Goal: Task Accomplishment & Management: Manage account settings

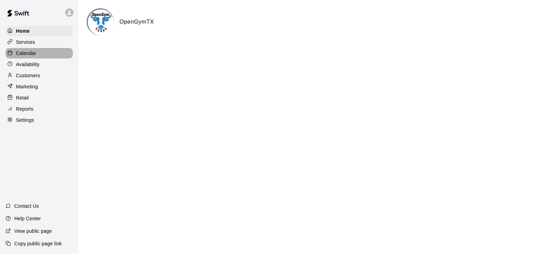
click at [27, 56] on p "Calendar" at bounding box center [26, 53] width 20 height 7
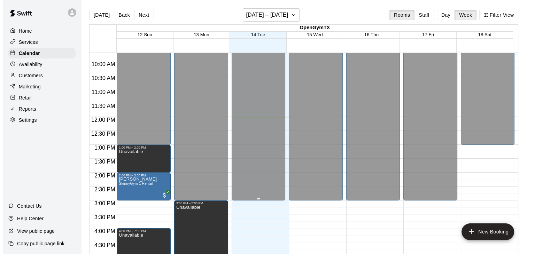
scroll to position [368, 0]
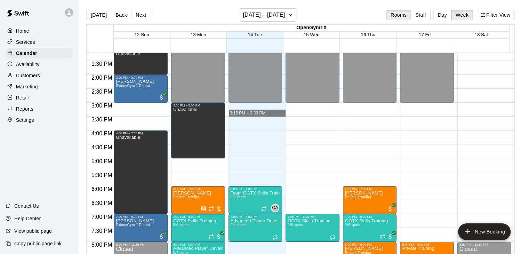
drag, startPoint x: 254, startPoint y: 110, endPoint x: 251, endPoint y: 113, distance: 4.9
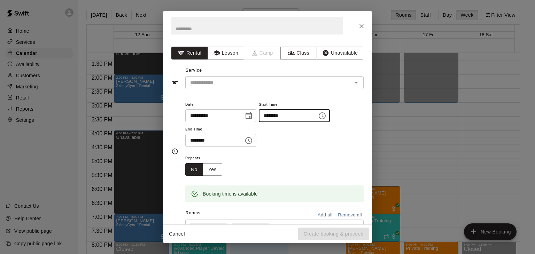
click at [293, 113] on input "********" at bounding box center [286, 115] width 54 height 13
click at [326, 112] on icon "Choose time, selected time is 3:15 PM" at bounding box center [322, 116] width 8 height 8
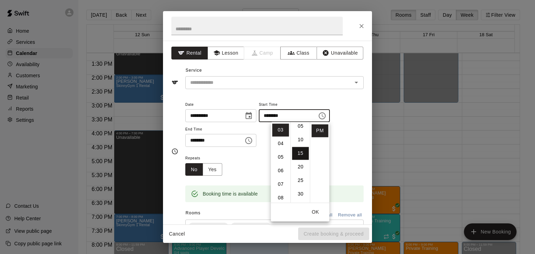
scroll to position [6, 0]
click at [301, 126] on li "00" at bounding box center [300, 124] width 17 height 13
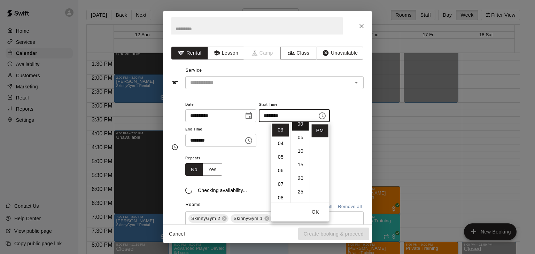
type input "********"
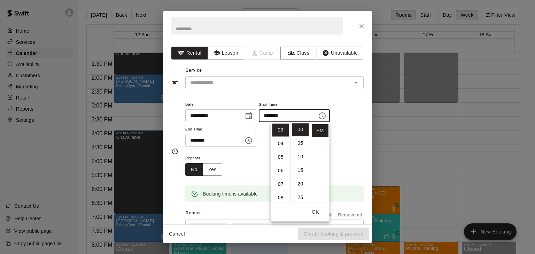
drag, startPoint x: 245, startPoint y: 163, endPoint x: 255, endPoint y: 164, distance: 9.8
click at [246, 163] on div "Repeats No Yes" at bounding box center [274, 165] width 178 height 22
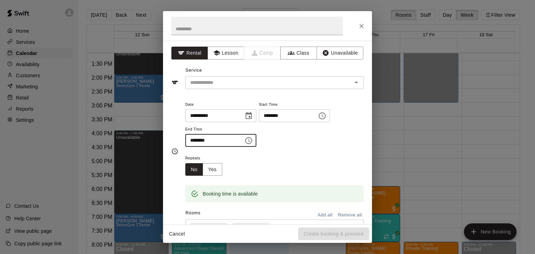
click at [229, 142] on input "********" at bounding box center [212, 140] width 54 height 13
type input "********"
click at [253, 160] on div "Repeats No Yes" at bounding box center [274, 165] width 178 height 22
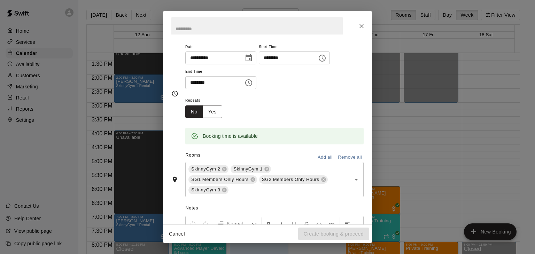
scroll to position [70, 0]
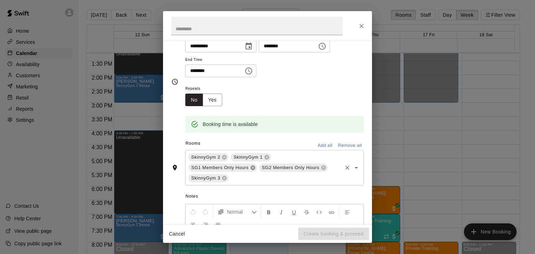
click at [252, 167] on icon at bounding box center [253, 168] width 6 height 6
drag, startPoint x: 250, startPoint y: 167, endPoint x: 273, endPoint y: 167, distance: 23.3
click at [251, 167] on icon at bounding box center [253, 168] width 6 height 6
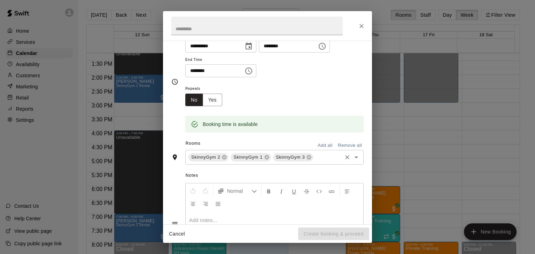
scroll to position [122, 0]
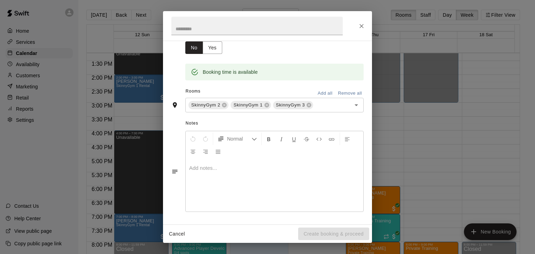
click at [236, 167] on p at bounding box center [274, 168] width 171 height 7
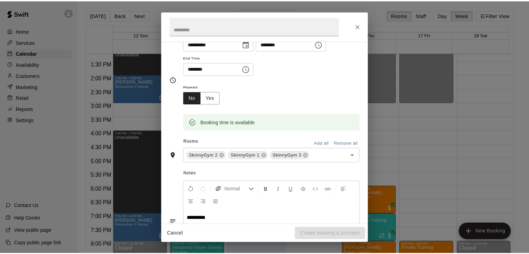
scroll to position [0, 0]
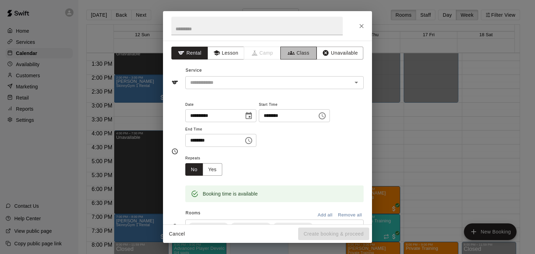
click at [299, 54] on button "Class" at bounding box center [298, 53] width 37 height 13
click at [277, 85] on input "text" at bounding box center [268, 82] width 163 height 9
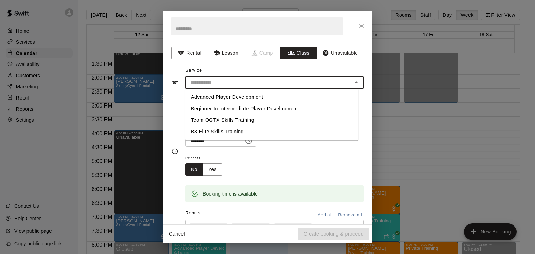
click at [225, 109] on li "Beginner to Intermediate Player Development" at bounding box center [271, 108] width 173 height 11
type input "**********"
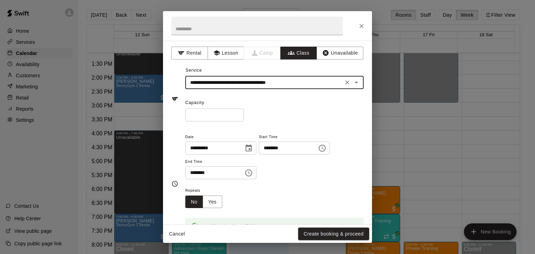
click at [244, 112] on input "*" at bounding box center [214, 115] width 58 height 13
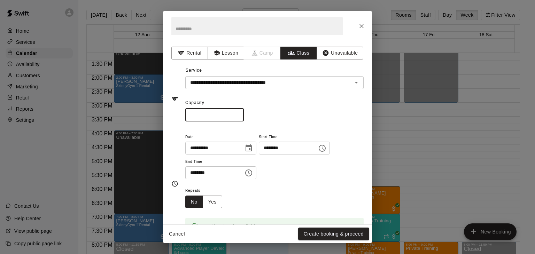
type input "*"
click at [244, 112] on input "*" at bounding box center [214, 115] width 58 height 13
click at [331, 236] on button "Create booking & proceed" at bounding box center [333, 234] width 71 height 13
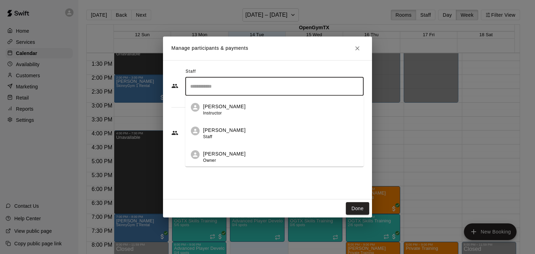
click at [223, 87] on input "Search staff" at bounding box center [274, 86] width 172 height 12
click at [234, 151] on div "[PERSON_NAME] Owner" at bounding box center [280, 157] width 155 height 14
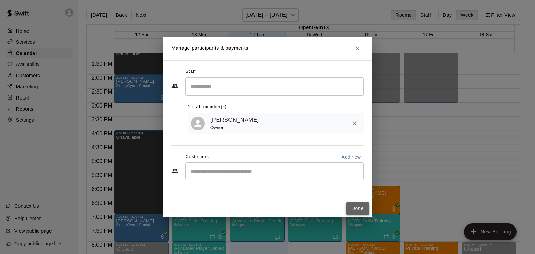
click at [361, 211] on button "Done" at bounding box center [357, 208] width 23 height 13
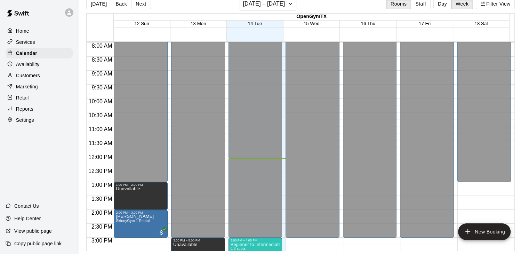
scroll to position [216, 0]
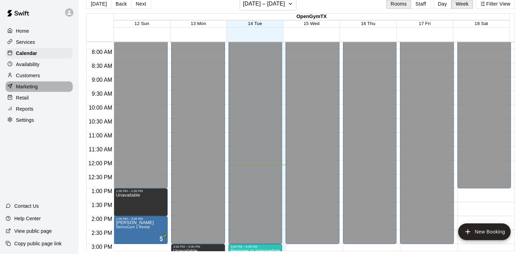
click at [33, 90] on p "Marketing" at bounding box center [27, 86] width 22 height 7
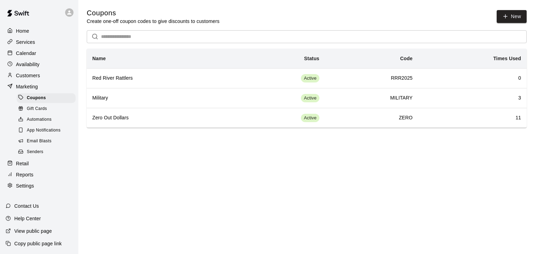
click at [43, 145] on span "Email Blasts" at bounding box center [39, 141] width 25 height 7
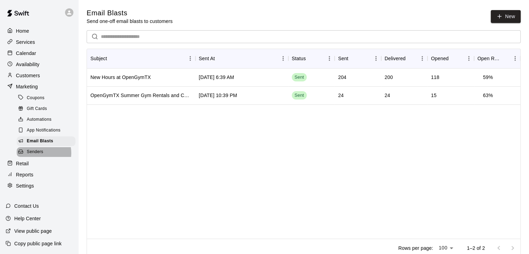
click at [39, 156] on span "Senders" at bounding box center [35, 152] width 17 height 7
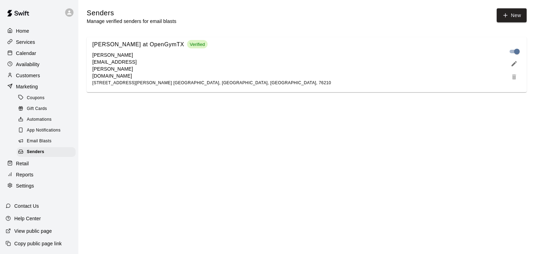
click at [43, 134] on span "App Notifications" at bounding box center [44, 130] width 34 height 7
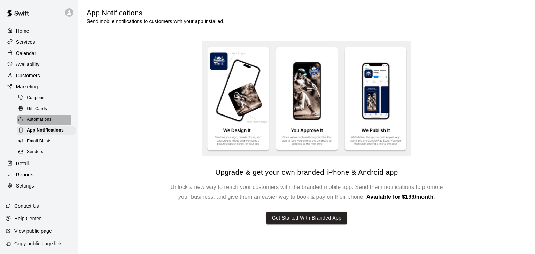
click at [39, 123] on span "Automations" at bounding box center [39, 119] width 25 height 7
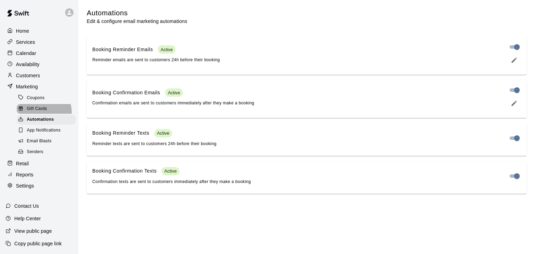
click at [41, 112] on span "Gift Cards" at bounding box center [37, 108] width 20 height 7
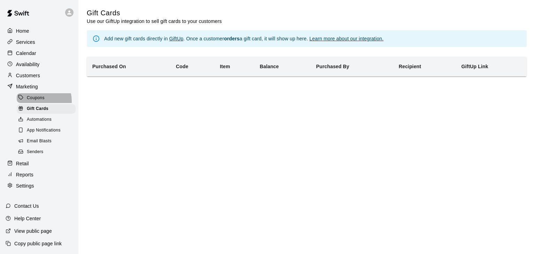
click at [39, 102] on span "Coupons" at bounding box center [36, 98] width 18 height 7
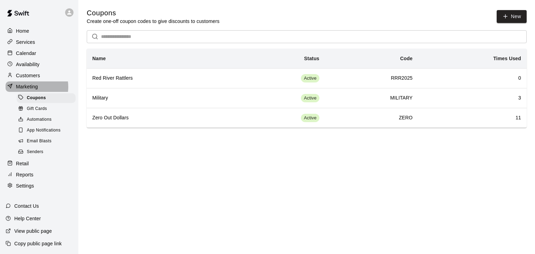
click at [30, 89] on p "Marketing" at bounding box center [27, 86] width 22 height 7
click at [28, 78] on p "Customers" at bounding box center [28, 75] width 24 height 7
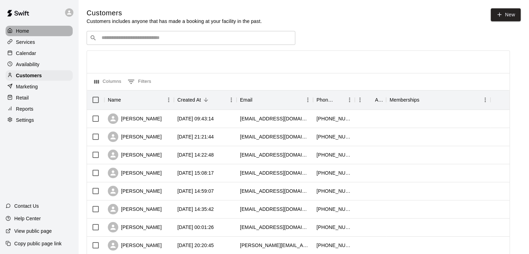
click at [24, 31] on p "Home" at bounding box center [22, 30] width 13 height 7
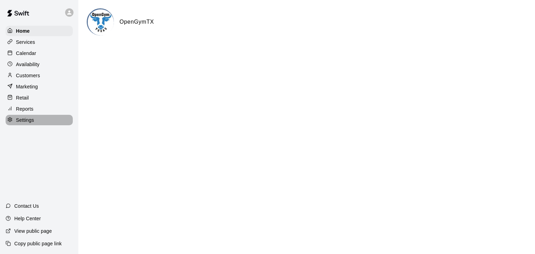
click at [25, 123] on p "Settings" at bounding box center [25, 120] width 18 height 7
select select "**"
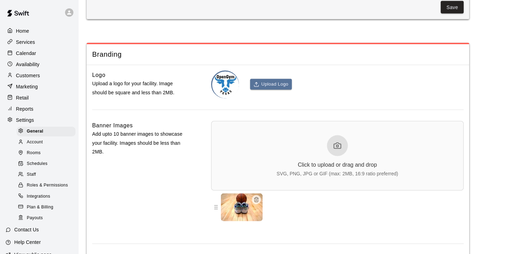
scroll to position [1434, 0]
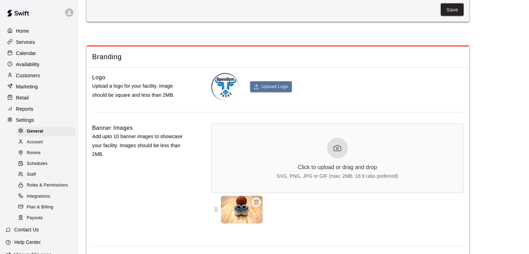
click at [342, 159] on div at bounding box center [337, 148] width 21 height 21
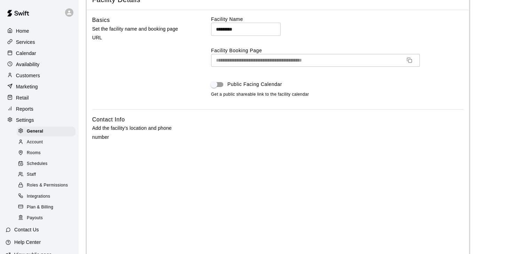
scroll to position [7, 0]
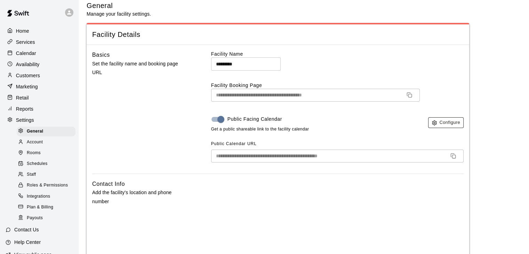
click at [443, 121] on button "Configure" at bounding box center [445, 122] width 35 height 11
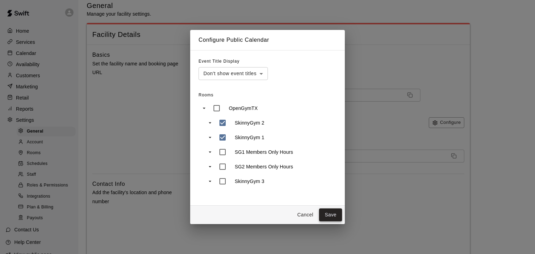
click at [332, 212] on button "Save" at bounding box center [330, 214] width 23 height 13
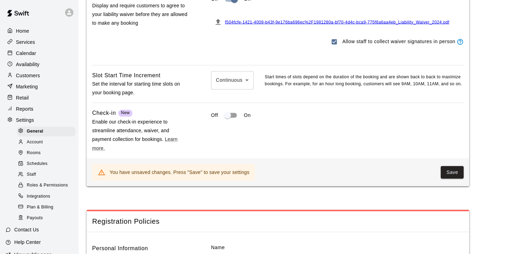
scroll to position [773, 0]
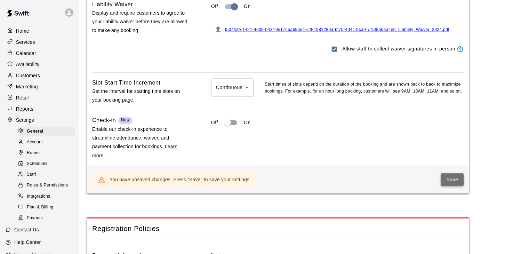
click at [456, 186] on button "Save" at bounding box center [452, 179] width 23 height 13
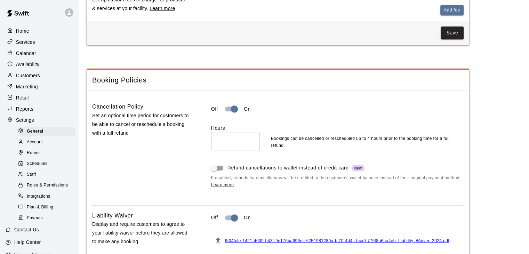
scroll to position [355, 0]
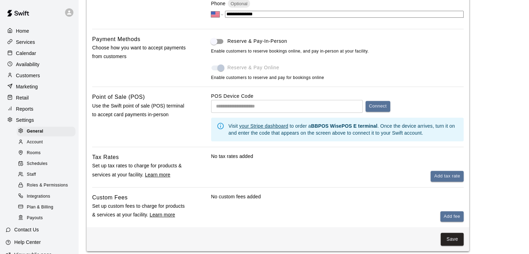
click at [33, 146] on span "Account" at bounding box center [35, 142] width 16 height 7
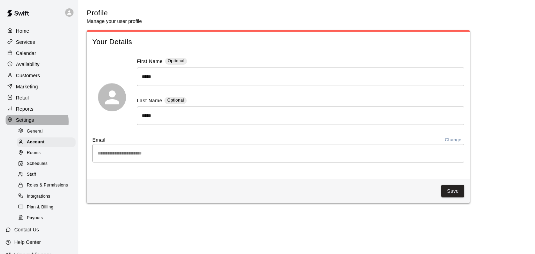
click at [26, 124] on p "Settings" at bounding box center [25, 120] width 18 height 7
select select "**"
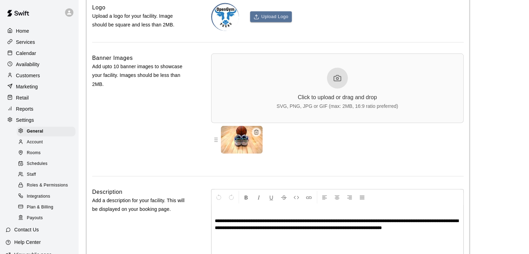
scroll to position [1534, 0]
click at [335, 82] on icon at bounding box center [337, 78] width 8 height 8
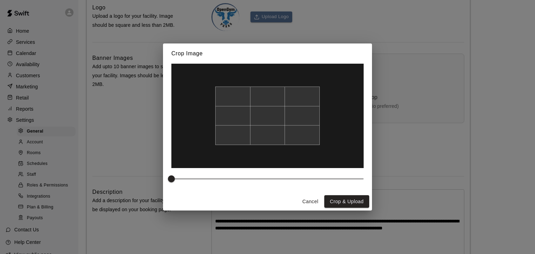
drag, startPoint x: 302, startPoint y: 96, endPoint x: 303, endPoint y: 85, distance: 11.2
drag, startPoint x: 303, startPoint y: 85, endPoint x: 287, endPoint y: 191, distance: 107.1
click at [287, 191] on div at bounding box center [267, 128] width 209 height 129
click at [345, 199] on button "Crop & Upload" at bounding box center [346, 201] width 45 height 13
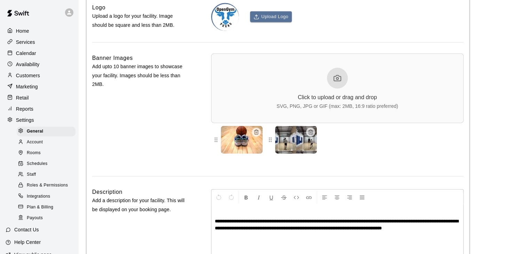
click at [336, 82] on icon at bounding box center [337, 78] width 8 height 8
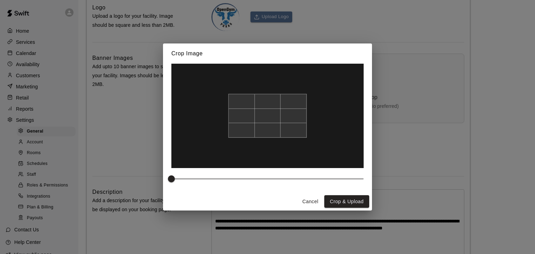
drag, startPoint x: 297, startPoint y: 126, endPoint x: 298, endPoint y: 156, distance: 30.7
click at [298, 156] on div at bounding box center [267, 116] width 192 height 104
drag, startPoint x: 175, startPoint y: 177, endPoint x: 205, endPoint y: 181, distance: 30.2
click at [204, 181] on span at bounding box center [200, 178] width 7 height 7
drag, startPoint x: 262, startPoint y: 142, endPoint x: 262, endPoint y: 158, distance: 15.3
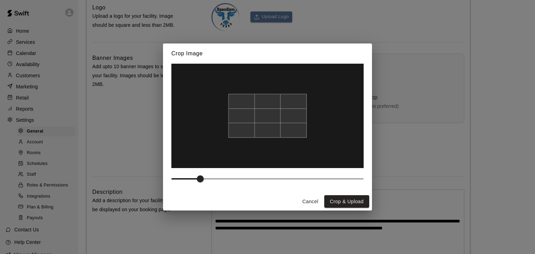
click at [262, 158] on img at bounding box center [267, 161] width 250 height 136
type input "***"
drag, startPoint x: 199, startPoint y: 180, endPoint x: 220, endPoint y: 180, distance: 20.5
click at [220, 180] on span at bounding box center [219, 178] width 7 height 7
drag, startPoint x: 259, startPoint y: 134, endPoint x: 260, endPoint y: 145, distance: 11.2
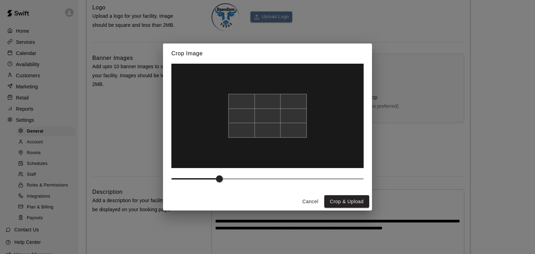
click at [260, 145] on div at bounding box center [267, 116] width 192 height 104
click at [340, 201] on button "Crop & Upload" at bounding box center [346, 201] width 45 height 13
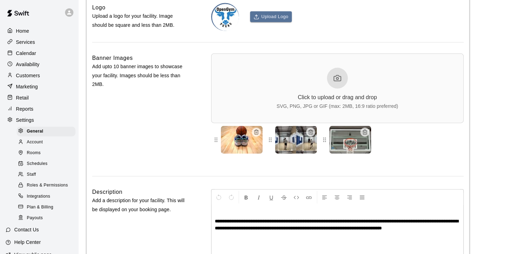
click at [331, 89] on div at bounding box center [337, 78] width 21 height 21
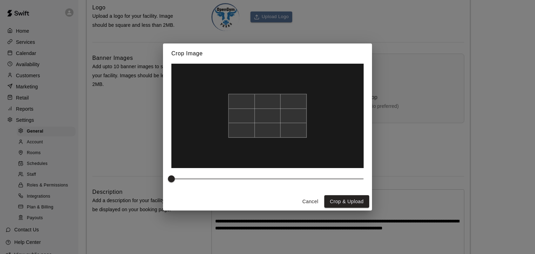
drag, startPoint x: 297, startPoint y: 129, endPoint x: 299, endPoint y: 137, distance: 8.6
click at [299, 137] on div at bounding box center [267, 116] width 78 height 44
drag, startPoint x: 305, startPoint y: 134, endPoint x: 266, endPoint y: 133, distance: 39.0
click at [266, 133] on div at bounding box center [267, 116] width 78 height 44
drag, startPoint x: 275, startPoint y: 152, endPoint x: 274, endPoint y: 141, distance: 11.2
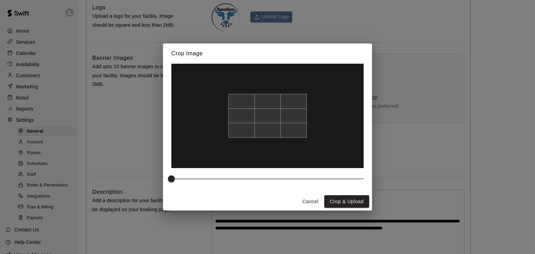
click at [274, 141] on img at bounding box center [267, 112] width 192 height 104
click at [351, 201] on button "Crop & Upload" at bounding box center [346, 201] width 45 height 13
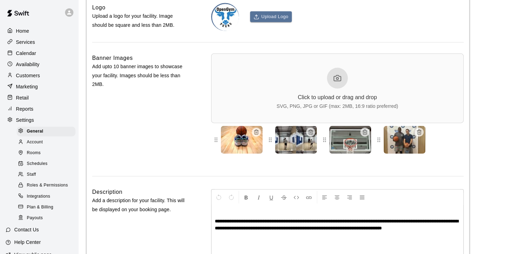
click at [333, 82] on icon at bounding box center [337, 78] width 8 height 8
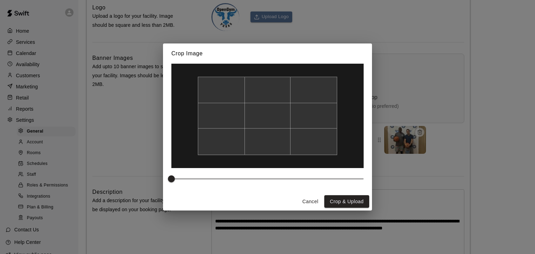
drag, startPoint x: 334, startPoint y: 149, endPoint x: 334, endPoint y: 133, distance: 16.7
click at [334, 133] on div at bounding box center [267, 116] width 139 height 78
click at [347, 199] on button "Crop & Upload" at bounding box center [346, 201] width 45 height 13
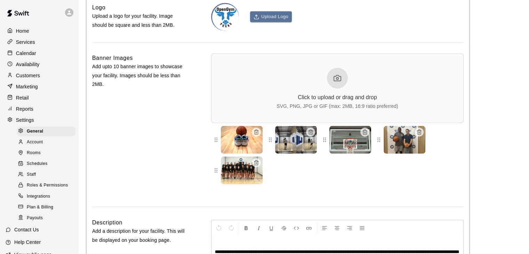
click at [330, 89] on div at bounding box center [337, 78] width 21 height 21
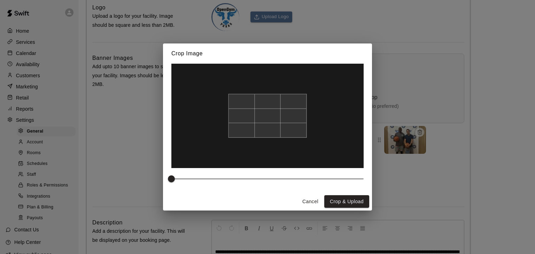
drag, startPoint x: 293, startPoint y: 140, endPoint x: 291, endPoint y: 156, distance: 16.9
click at [291, 156] on img at bounding box center [267, 132] width 192 height 104
click at [344, 199] on button "Crop & Upload" at bounding box center [346, 201] width 45 height 13
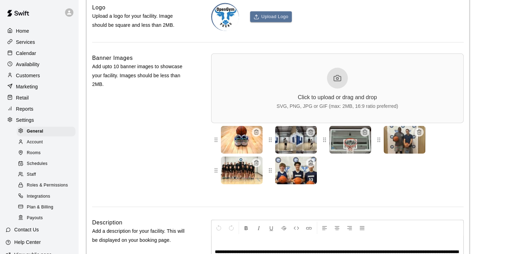
click at [339, 82] on icon at bounding box center [337, 78] width 8 height 8
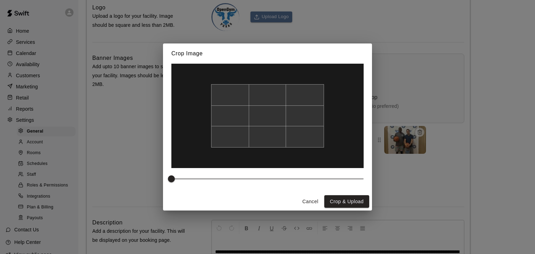
drag, startPoint x: 322, startPoint y: 130, endPoint x: 288, endPoint y: 133, distance: 33.6
click at [288, 133] on div at bounding box center [267, 115] width 113 height 63
click at [306, 201] on button "Cancel" at bounding box center [310, 201] width 22 height 13
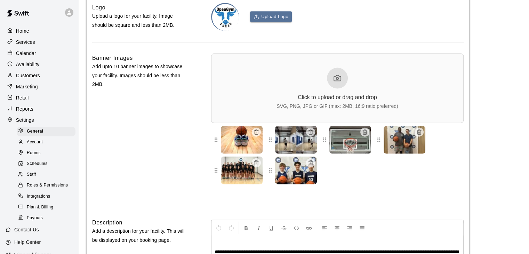
click at [339, 82] on icon at bounding box center [337, 78] width 8 height 8
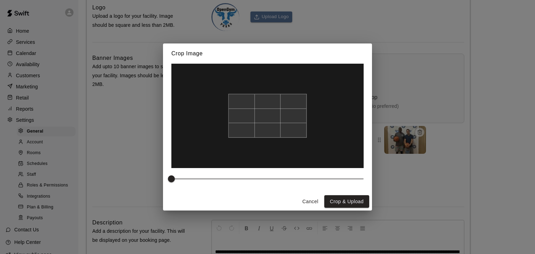
drag, startPoint x: 292, startPoint y: 146, endPoint x: 284, endPoint y: 160, distance: 16.5
click at [284, 160] on img at bounding box center [267, 130] width 192 height 104
click at [353, 200] on button "Crop & Upload" at bounding box center [346, 201] width 45 height 13
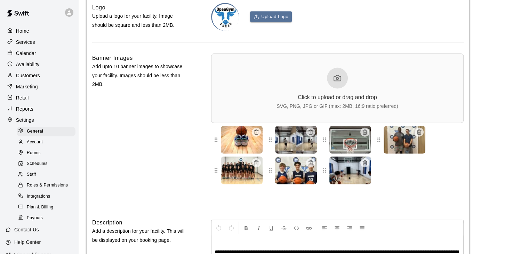
click at [337, 89] on div at bounding box center [337, 78] width 21 height 21
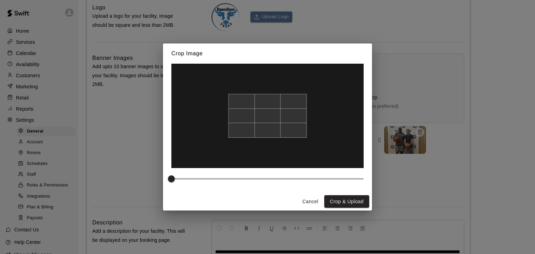
click at [309, 200] on button "Cancel" at bounding box center [310, 201] width 22 height 13
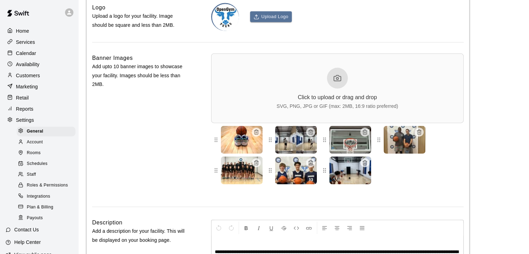
click at [331, 89] on div at bounding box center [337, 78] width 21 height 21
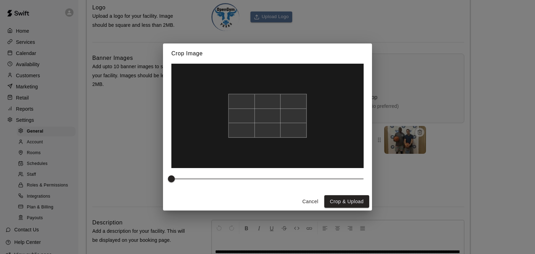
drag, startPoint x: 285, startPoint y: 134, endPoint x: 280, endPoint y: 137, distance: 6.1
click at [280, 137] on div at bounding box center [267, 116] width 78 height 44
click at [354, 200] on button "Crop & Upload" at bounding box center [346, 201] width 45 height 13
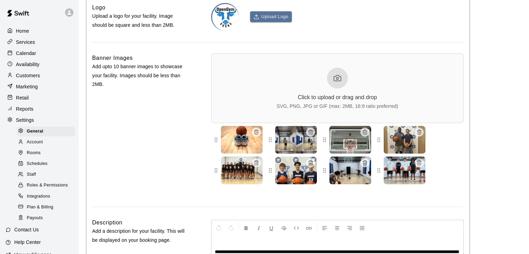
click at [326, 91] on div "Click to upload or drag and drop SVG, PNG, JPG or GIF (max: 2MB, 16:9 ratio pre…" at bounding box center [337, 88] width 121 height 41
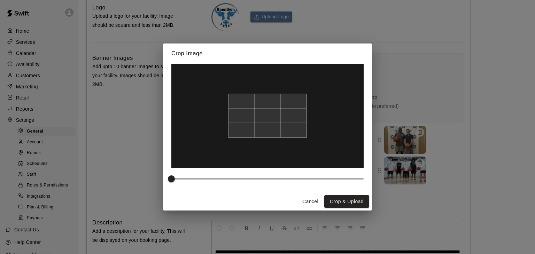
drag, startPoint x: 266, startPoint y: 134, endPoint x: 255, endPoint y: 143, distance: 14.8
click at [255, 143] on div at bounding box center [267, 116] width 192 height 104
click at [347, 199] on button "Crop & Upload" at bounding box center [346, 201] width 45 height 13
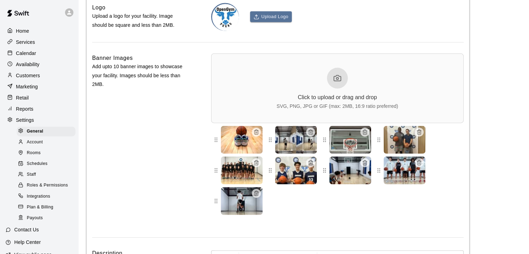
click at [329, 89] on div at bounding box center [337, 78] width 21 height 21
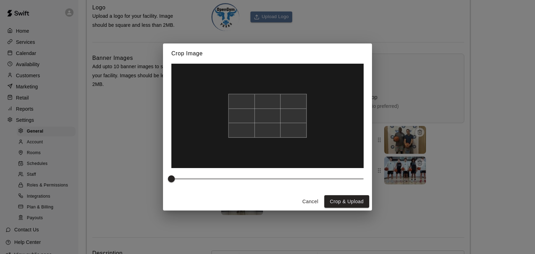
drag, startPoint x: 334, startPoint y: 143, endPoint x: 321, endPoint y: 193, distance: 51.2
click at [324, 187] on div at bounding box center [267, 128] width 209 height 129
click at [316, 201] on button "Cancel" at bounding box center [310, 201] width 22 height 13
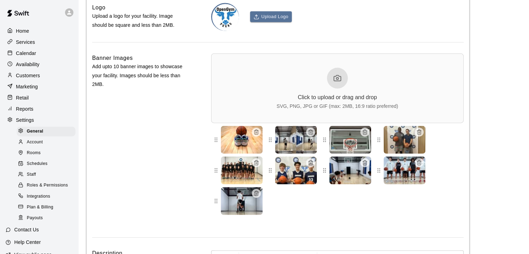
click at [337, 82] on icon at bounding box center [337, 78] width 8 height 8
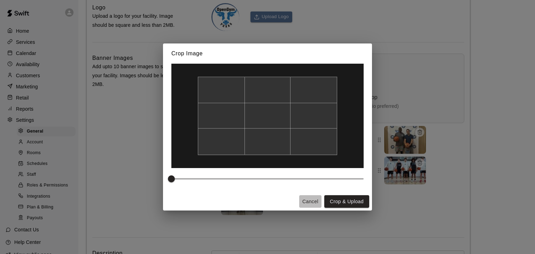
click at [303, 198] on button "Cancel" at bounding box center [310, 201] width 22 height 13
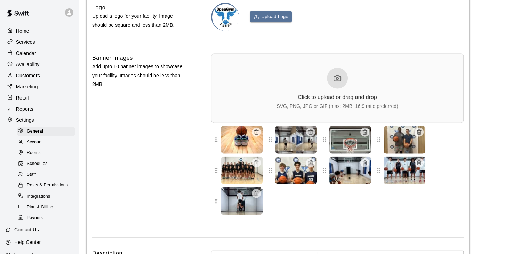
click at [311, 153] on img at bounding box center [296, 140] width 42 height 28
click at [309, 135] on icon "button" at bounding box center [310, 133] width 3 height 4
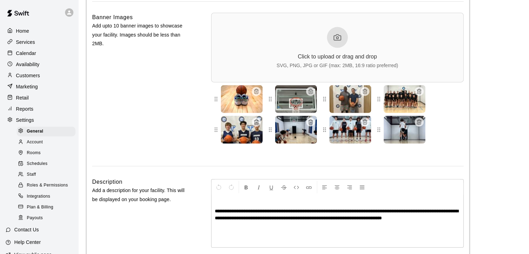
scroll to position [1708, 0]
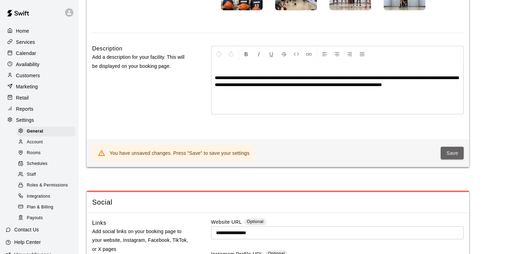
click at [445, 160] on button "Save" at bounding box center [452, 153] width 23 height 13
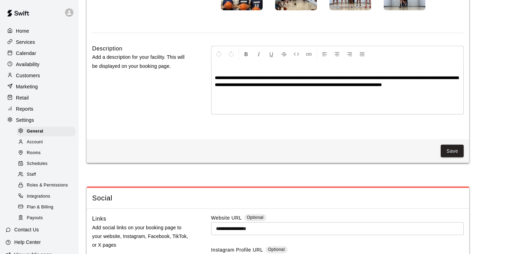
click at [24, 41] on p "Services" at bounding box center [25, 42] width 19 height 7
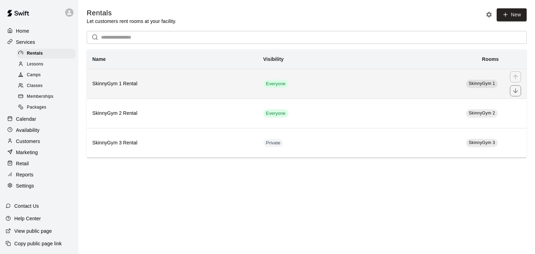
click at [125, 84] on h6 "SkinnyGym 1 Rental" at bounding box center [172, 84] width 160 height 8
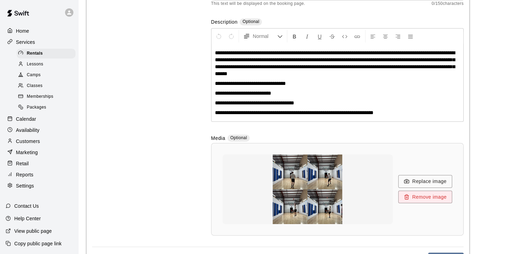
scroll to position [139, 0]
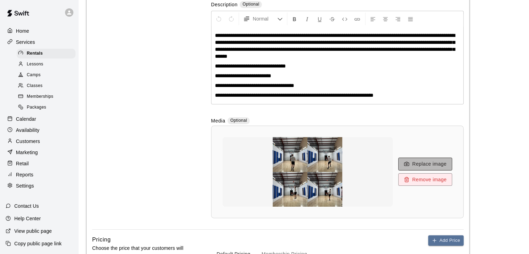
click at [422, 166] on button "Replace image" at bounding box center [425, 164] width 54 height 13
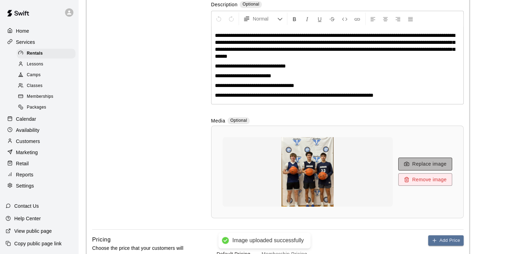
click at [424, 167] on button "Replace image" at bounding box center [425, 164] width 54 height 13
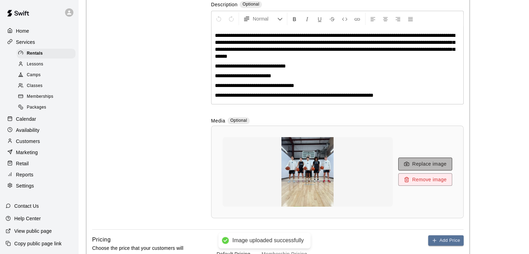
click at [424, 166] on button "Replace image" at bounding box center [425, 164] width 54 height 13
click at [422, 167] on button "Replace image" at bounding box center [425, 164] width 54 height 13
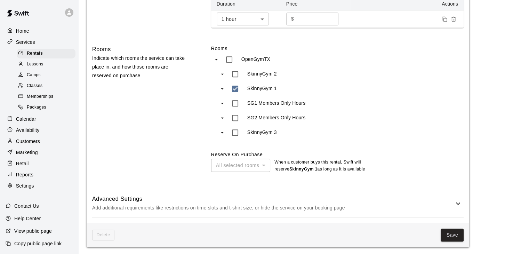
scroll to position [412, 0]
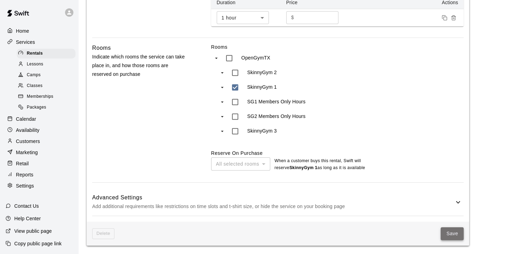
click at [463, 233] on button "Save" at bounding box center [452, 233] width 23 height 13
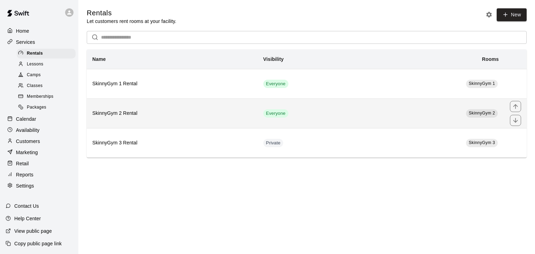
click at [175, 122] on th "SkinnyGym 2 Rental" at bounding box center [172, 113] width 171 height 30
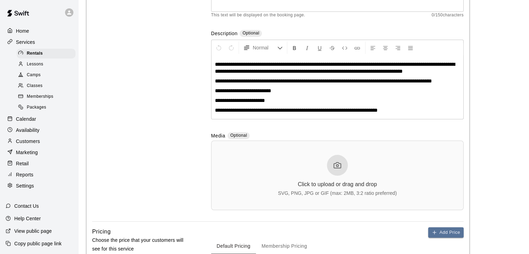
scroll to position [174, 0]
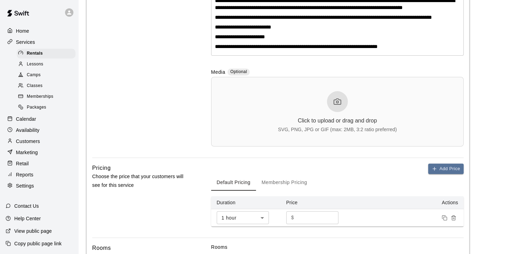
click at [335, 112] on div "Click to upload or drag and drop SVG, PNG, JPG or GIF (max: 2MB, 3:2 ratio pref…" at bounding box center [337, 111] width 119 height 41
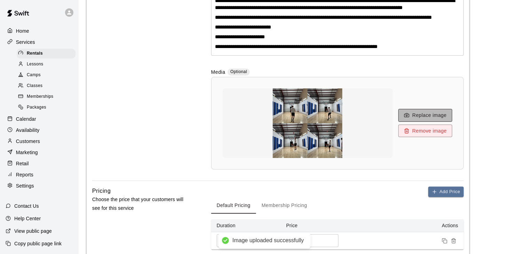
click at [432, 114] on button "Replace image" at bounding box center [425, 115] width 54 height 13
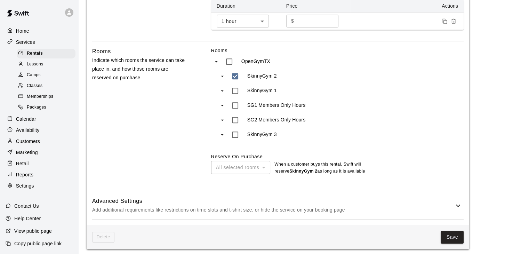
scroll to position [398, 0]
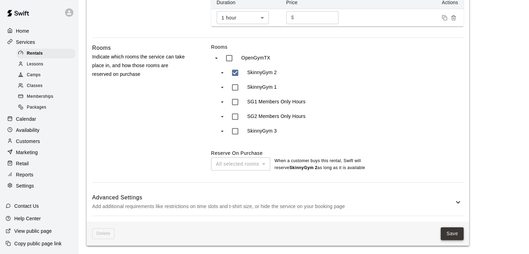
click at [451, 234] on button "Save" at bounding box center [452, 233] width 23 height 13
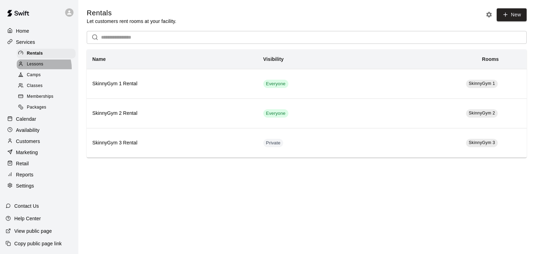
click at [36, 69] on div "Lessons" at bounding box center [46, 65] width 59 height 10
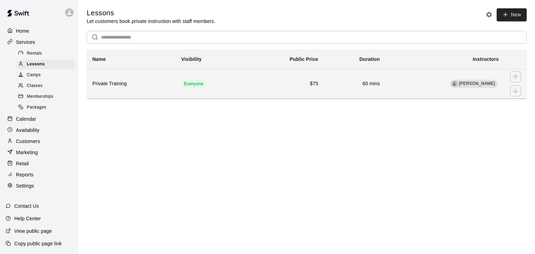
click at [129, 87] on h6 "Private Training" at bounding box center [131, 84] width 78 height 8
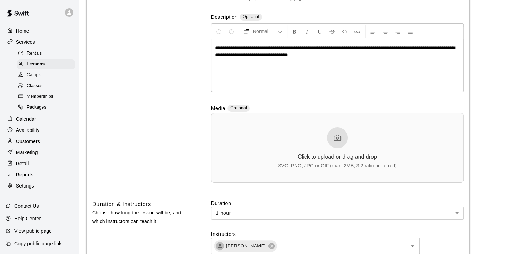
scroll to position [139, 0]
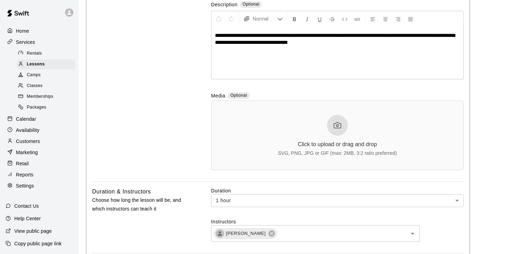
click at [336, 123] on icon at bounding box center [337, 126] width 7 height 6
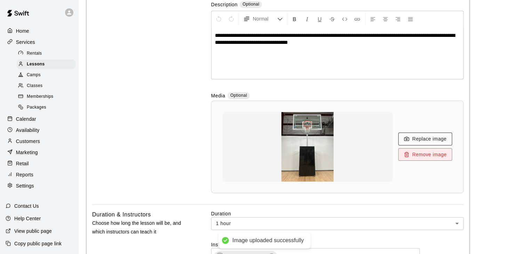
click at [434, 145] on button "Replace image" at bounding box center [425, 139] width 54 height 13
click at [425, 134] on button "Replace image" at bounding box center [425, 139] width 54 height 13
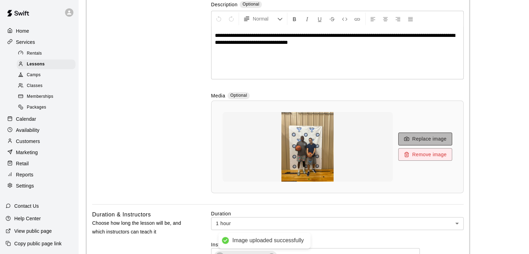
click at [421, 141] on button "Replace image" at bounding box center [425, 139] width 54 height 13
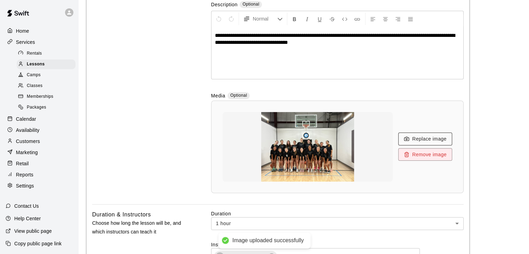
click at [422, 140] on button "Replace image" at bounding box center [425, 139] width 54 height 13
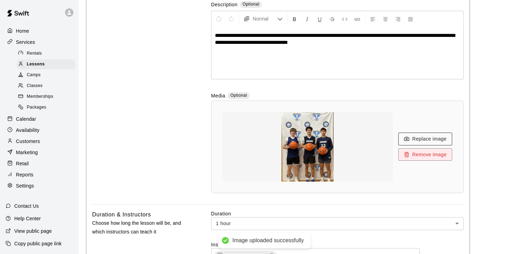
click at [418, 144] on button "Replace image" at bounding box center [425, 139] width 54 height 13
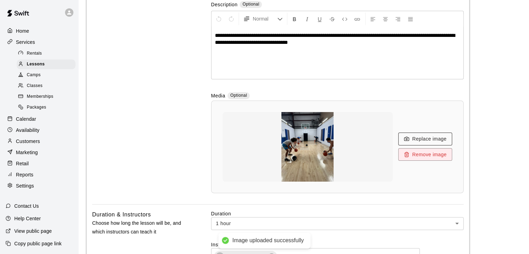
click at [420, 139] on button "Replace image" at bounding box center [425, 139] width 54 height 13
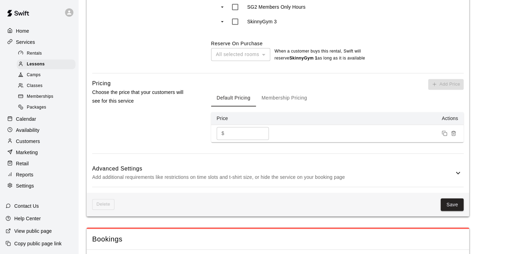
scroll to position [487, 0]
click at [453, 203] on button "Save" at bounding box center [452, 204] width 23 height 13
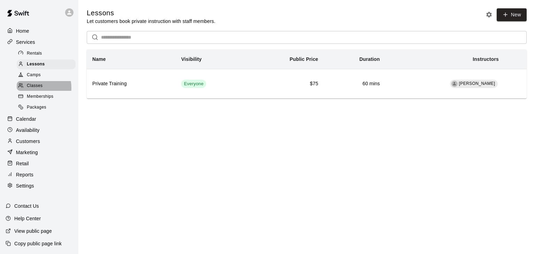
click at [31, 89] on span "Classes" at bounding box center [35, 85] width 16 height 7
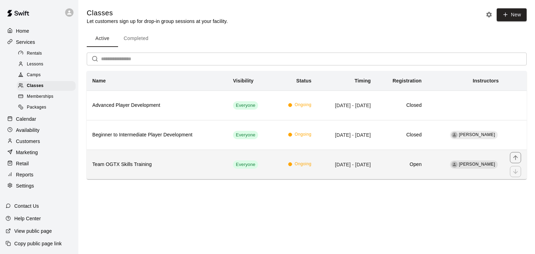
click at [137, 161] on h6 "Team OGTX Skills Training" at bounding box center [156, 165] width 129 height 8
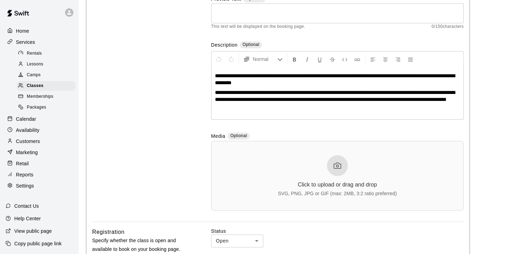
scroll to position [104, 0]
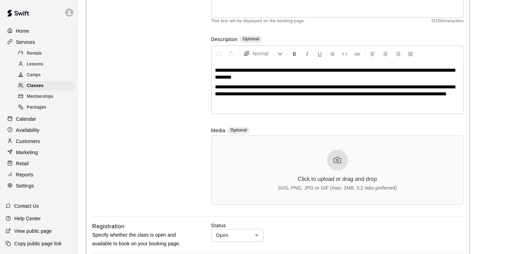
click at [344, 155] on div at bounding box center [337, 160] width 21 height 21
click at [324, 161] on div "Click to upload or drag and drop SVG, PNG, JPG or GIF (max: 2MB, 3:2 ratio pref…" at bounding box center [337, 170] width 119 height 41
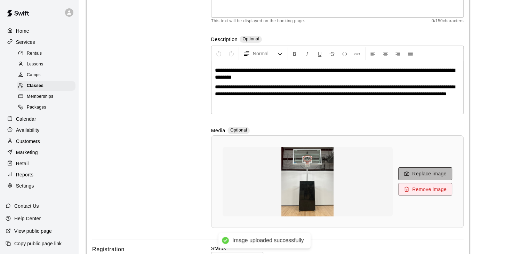
click at [447, 173] on button "Replace image" at bounding box center [425, 173] width 54 height 13
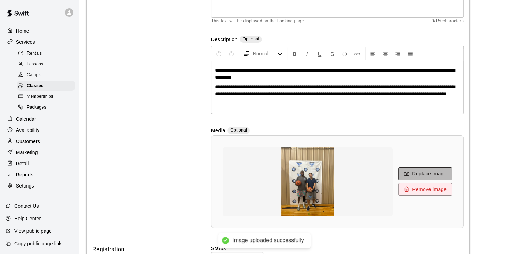
click at [433, 178] on button "Replace image" at bounding box center [425, 173] width 54 height 13
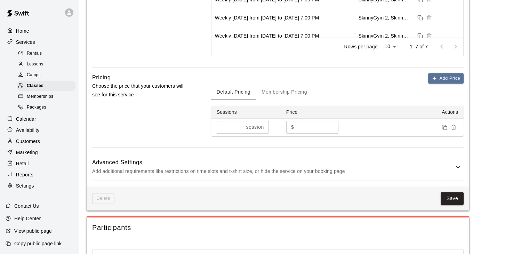
scroll to position [557, 0]
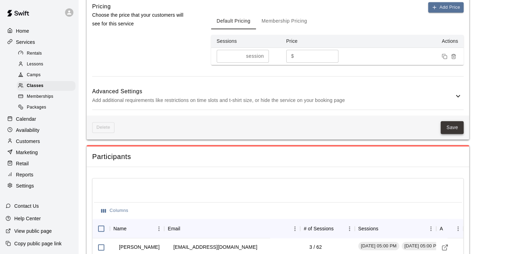
click at [451, 127] on button "Save" at bounding box center [452, 127] width 23 height 13
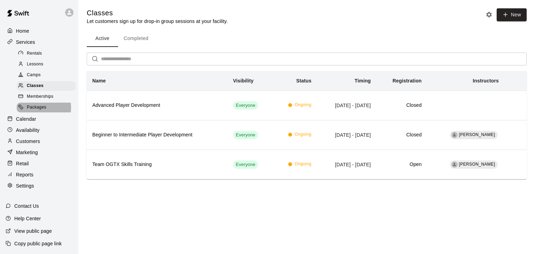
click at [33, 111] on span "Packages" at bounding box center [36, 107] width 19 height 7
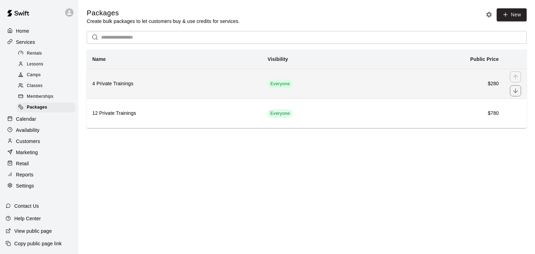
click at [120, 82] on h6 "4 Private Trainings" at bounding box center [174, 84] width 164 height 8
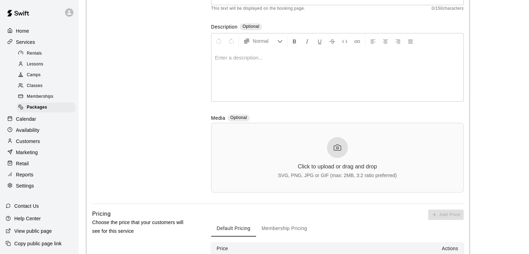
scroll to position [139, 0]
click at [337, 152] on div at bounding box center [337, 147] width 21 height 21
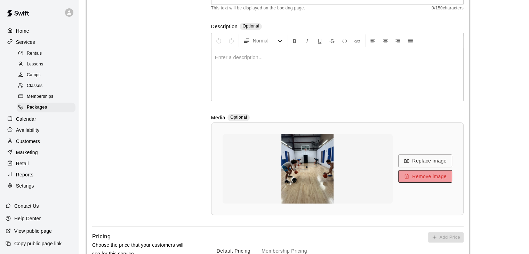
click at [423, 179] on button "Remove image" at bounding box center [425, 176] width 54 height 13
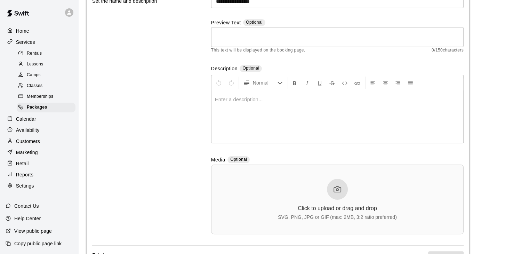
scroll to position [35, 0]
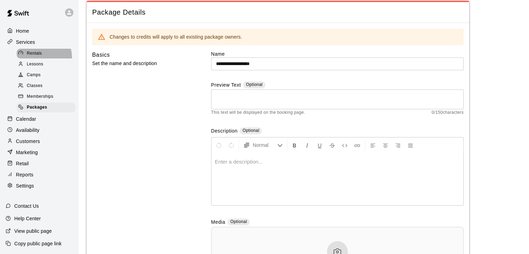
click at [39, 58] on div "Rentals" at bounding box center [46, 54] width 59 height 10
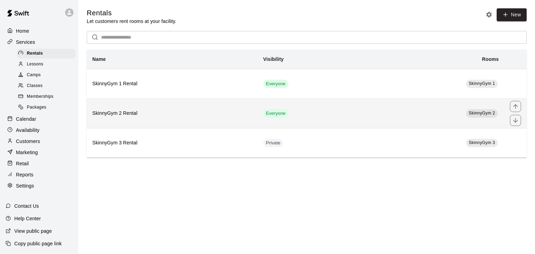
click at [214, 112] on h6 "SkinnyGym 2 Rental" at bounding box center [172, 114] width 160 height 8
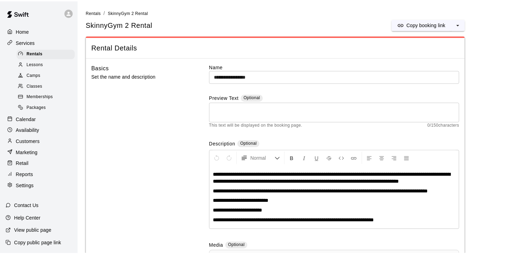
scroll to position [104, 0]
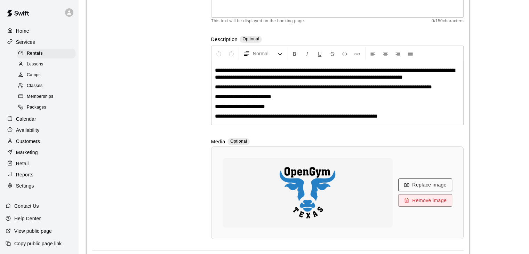
click at [443, 183] on button "Replace image" at bounding box center [425, 185] width 54 height 13
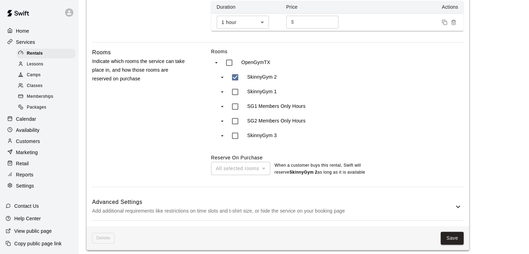
scroll to position [398, 0]
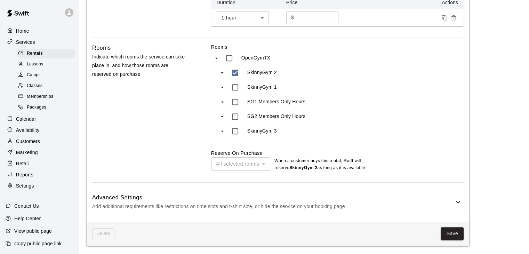
click at [26, 44] on p "Services" at bounding box center [25, 42] width 19 height 7
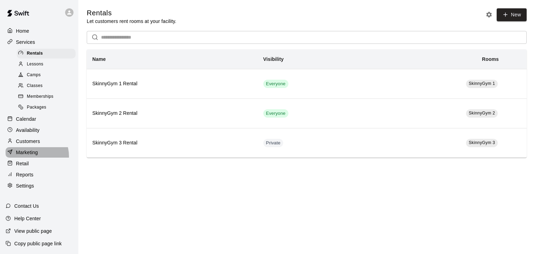
click at [31, 158] on div "Marketing" at bounding box center [39, 152] width 67 height 10
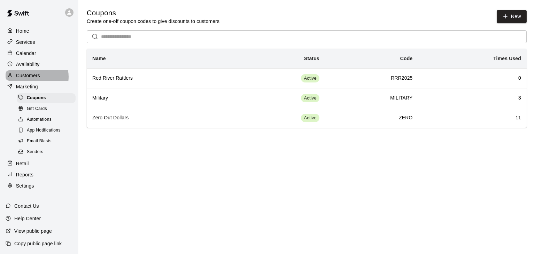
click at [32, 79] on p "Customers" at bounding box center [28, 75] width 24 height 7
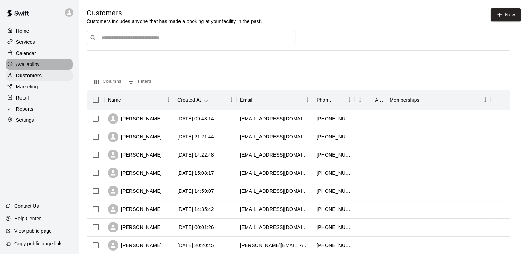
click at [33, 64] on p "Availability" at bounding box center [28, 64] width 24 height 7
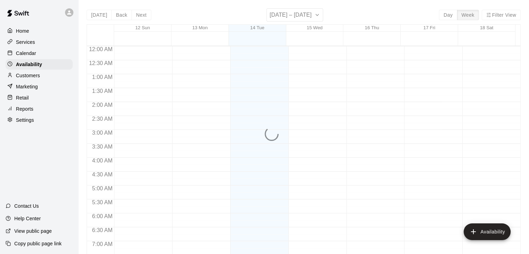
scroll to position [355, 0]
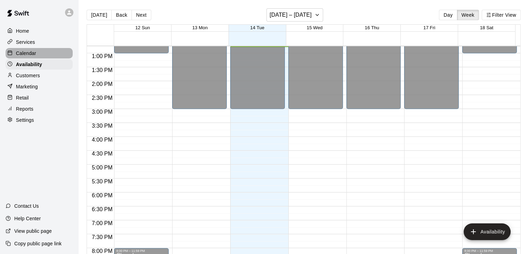
click at [33, 55] on p "Calendar" at bounding box center [26, 53] width 20 height 7
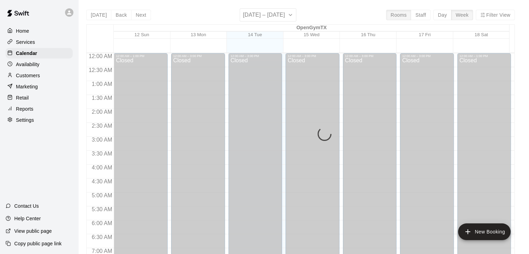
scroll to position [355, 0]
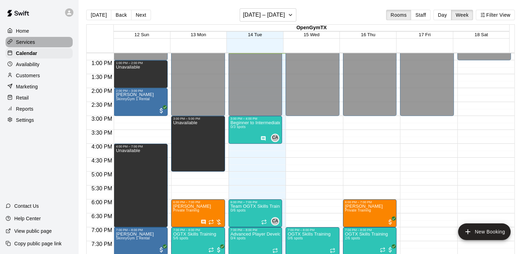
click at [34, 43] on p "Services" at bounding box center [25, 42] width 19 height 7
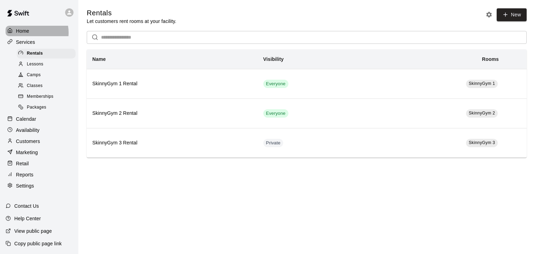
click at [29, 32] on div "Home" at bounding box center [39, 31] width 67 height 10
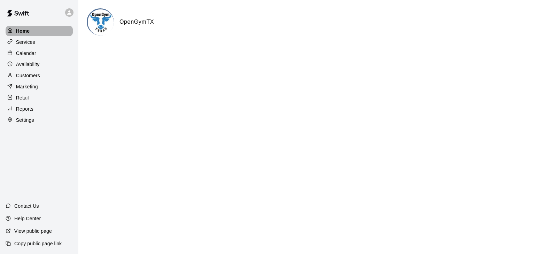
click at [30, 31] on div "Home" at bounding box center [39, 31] width 67 height 10
click at [28, 41] on p "Services" at bounding box center [25, 42] width 19 height 7
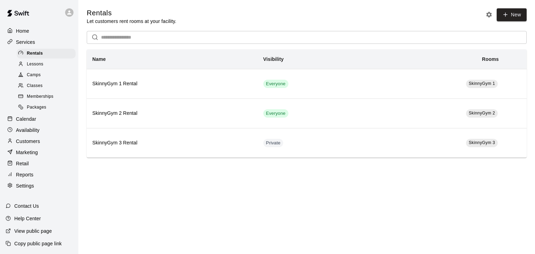
click at [31, 64] on span "Lessons" at bounding box center [35, 64] width 17 height 7
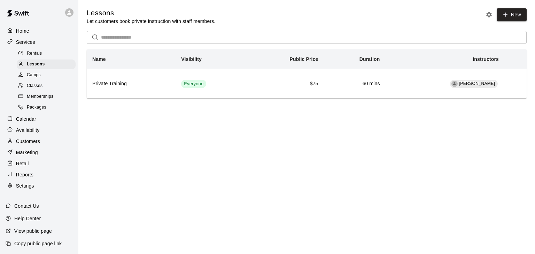
click at [33, 53] on span "Rentals" at bounding box center [34, 53] width 15 height 7
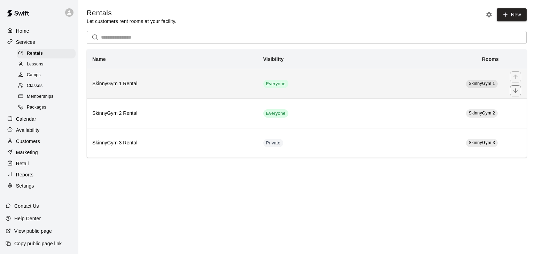
click at [123, 90] on th "SkinnyGym 1 Rental" at bounding box center [172, 84] width 171 height 30
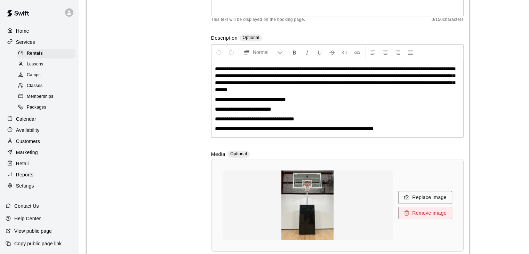
scroll to position [104, 0]
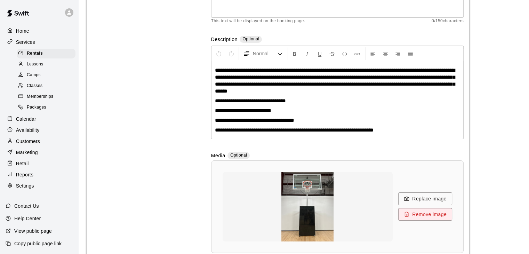
click at [32, 111] on span "Packages" at bounding box center [36, 107] width 19 height 7
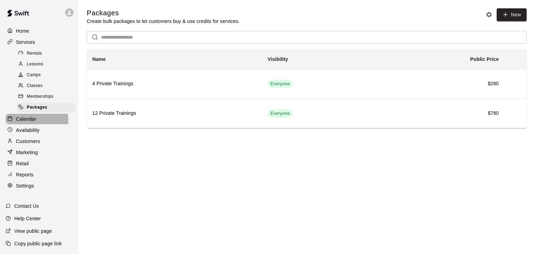
click at [27, 123] on p "Calendar" at bounding box center [26, 119] width 20 height 7
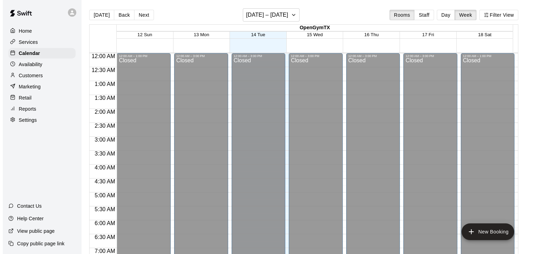
scroll to position [355, 0]
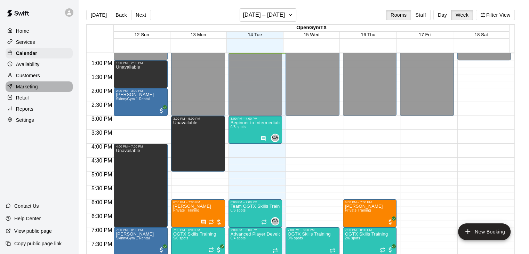
click at [32, 92] on div "Marketing" at bounding box center [39, 86] width 67 height 10
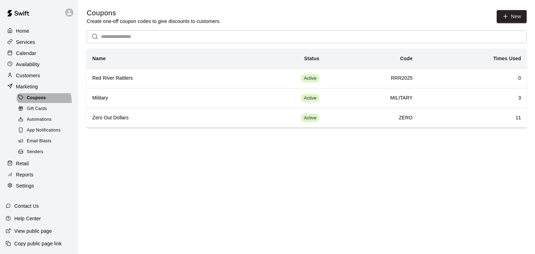
click at [31, 103] on div "Coupons" at bounding box center [46, 98] width 59 height 10
click at [34, 112] on span "Gift Cards" at bounding box center [37, 108] width 20 height 7
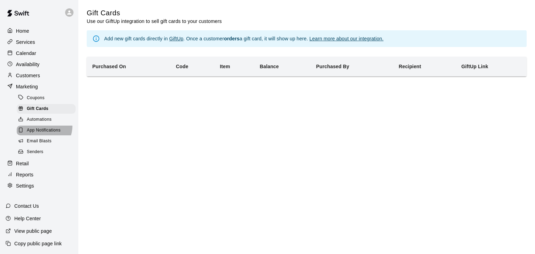
click at [39, 131] on div "App Notifications" at bounding box center [46, 131] width 59 height 10
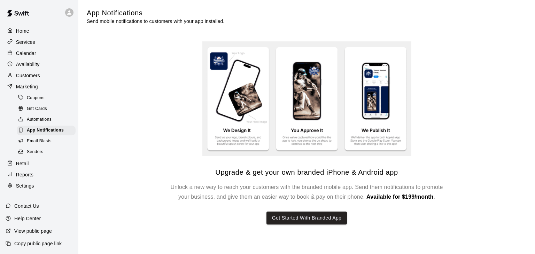
click at [29, 156] on span "Senders" at bounding box center [35, 152] width 17 height 7
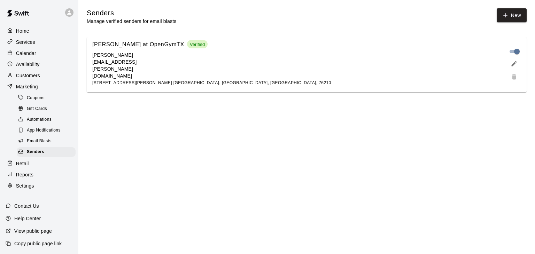
click at [23, 165] on div "Home Services Calendar Availability Customers Marketing Coupons Gift Cards Auto…" at bounding box center [39, 108] width 78 height 167
click at [18, 167] on p "Retail" at bounding box center [22, 163] width 13 height 7
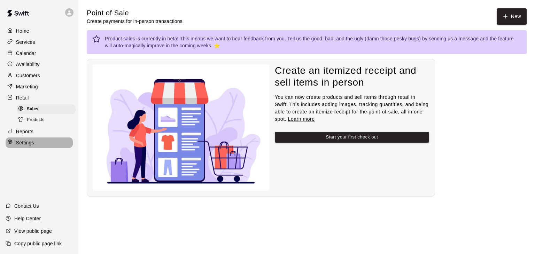
click at [31, 145] on p "Settings" at bounding box center [25, 142] width 18 height 7
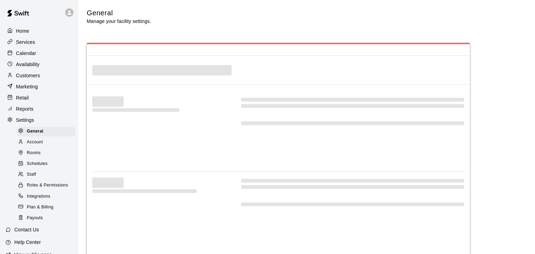
select select "**"
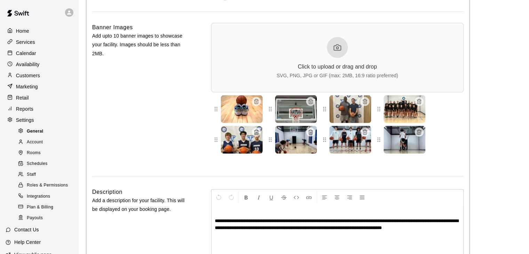
scroll to position [1564, 0]
click at [334, 58] on div at bounding box center [337, 47] width 21 height 21
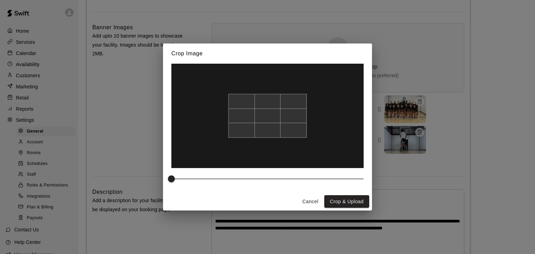
click at [279, 116] on div at bounding box center [267, 116] width 78 height 44
click at [336, 199] on button "Crop & Upload" at bounding box center [346, 201] width 45 height 13
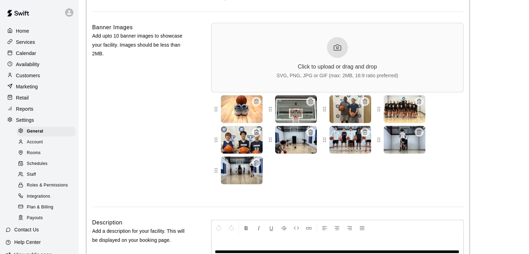
click at [330, 58] on div at bounding box center [337, 47] width 21 height 21
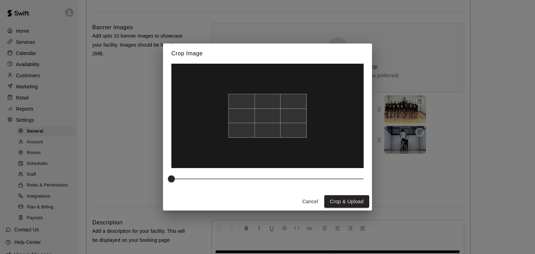
click at [303, 200] on button "Cancel" at bounding box center [310, 201] width 22 height 13
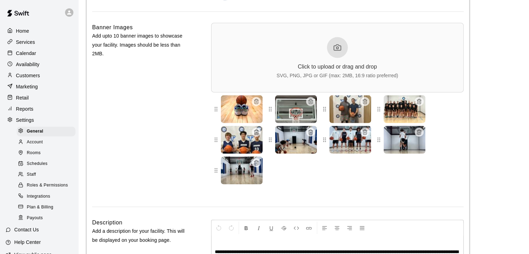
click at [279, 82] on div "Click to upload or drag and drop SVG, PNG, JPG or GIF (max: 2MB, 16:9 ratio pre…" at bounding box center [337, 58] width 253 height 70
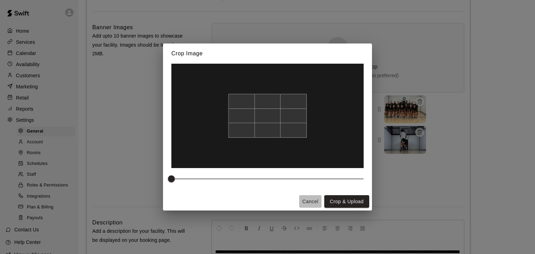
click at [307, 203] on button "Cancel" at bounding box center [310, 201] width 22 height 13
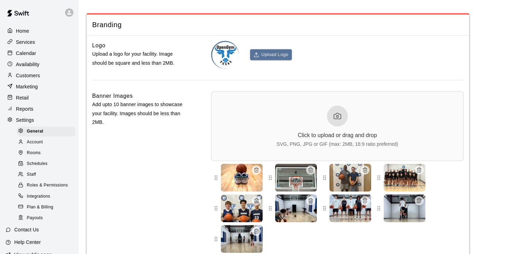
scroll to position [1495, 0]
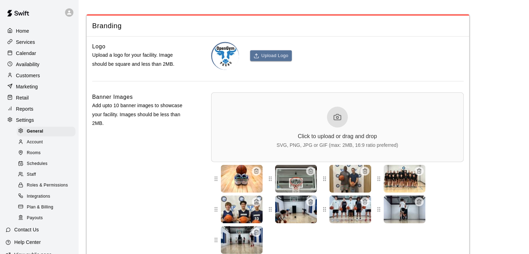
click at [341, 144] on div "Click to upload or drag and drop SVG, PNG, JPG or GIF (max: 2MB, 16:9 ratio pre…" at bounding box center [337, 127] width 121 height 41
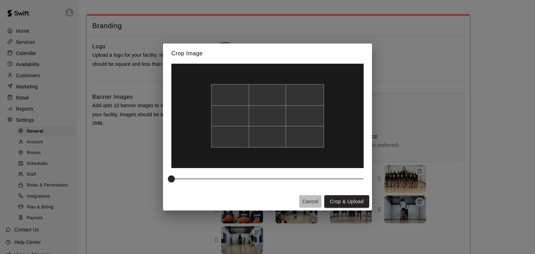
click at [314, 199] on button "Cancel" at bounding box center [310, 201] width 22 height 13
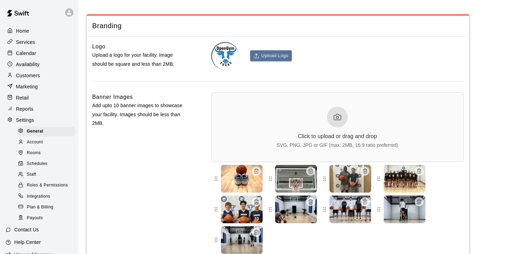
click at [224, 161] on div "Click to upload or drag and drop SVG, PNG, JPG or GIF (max: 2MB, 16:9 ratio pre…" at bounding box center [337, 128] width 253 height 70
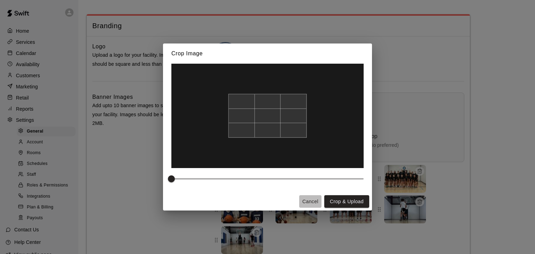
click at [312, 201] on button "Cancel" at bounding box center [310, 201] width 22 height 13
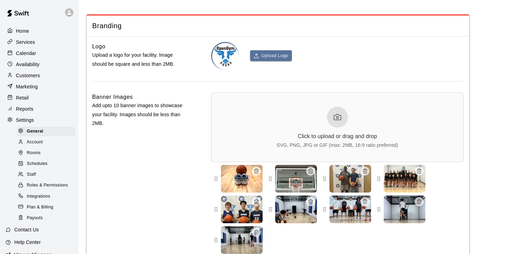
click at [331, 127] on div at bounding box center [337, 117] width 21 height 21
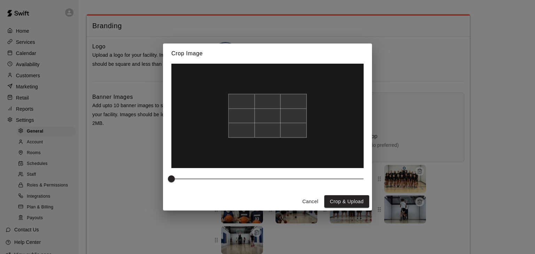
drag, startPoint x: 271, startPoint y: 123, endPoint x: 271, endPoint y: 145, distance: 21.9
click at [271, 145] on div at bounding box center [267, 116] width 192 height 104
click at [347, 201] on button "Crop & Upload" at bounding box center [346, 201] width 45 height 13
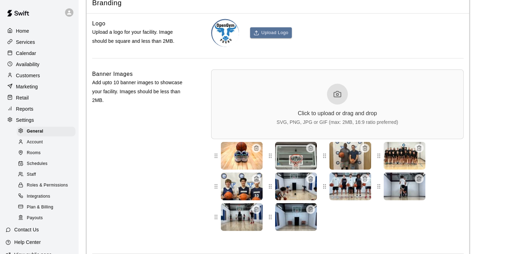
scroll to position [1530, 0]
